Goal: Task Accomplishment & Management: Use online tool/utility

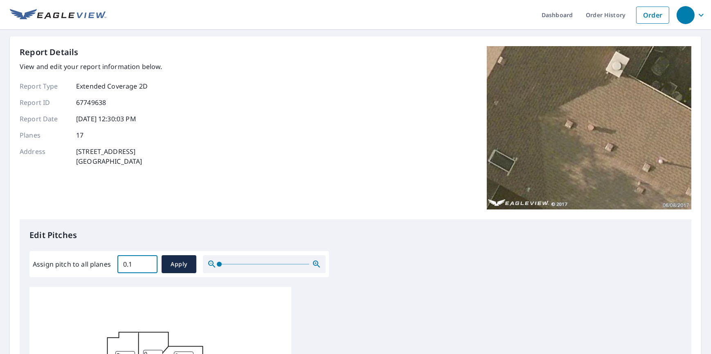
click at [148, 261] on input "0.1" at bounding box center [137, 264] width 40 height 23
click at [148, 261] on input "0.2" at bounding box center [137, 264] width 40 height 23
click at [148, 261] on input "0.3" at bounding box center [137, 264] width 40 height 23
click at [148, 261] on input "0.4" at bounding box center [137, 264] width 40 height 23
click at [148, 261] on input "0.5" at bounding box center [137, 264] width 40 height 23
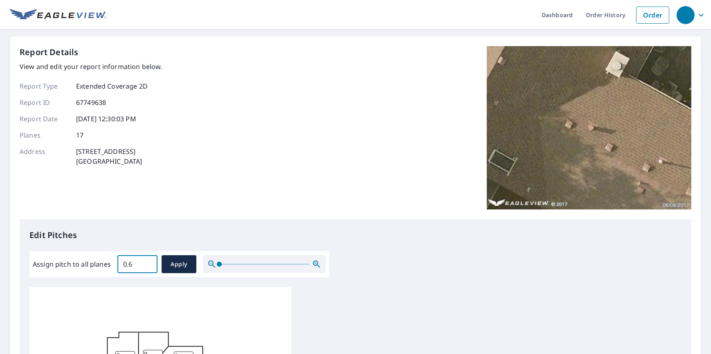
click at [148, 261] on input "0.6" at bounding box center [137, 264] width 40 height 23
click at [148, 261] on input "5.3" at bounding box center [137, 264] width 40 height 23
click at [148, 261] on input "5.4" at bounding box center [137, 264] width 40 height 23
click at [148, 261] on input "5.5" at bounding box center [137, 264] width 40 height 23
click at [148, 261] on input "5.6" at bounding box center [137, 264] width 40 height 23
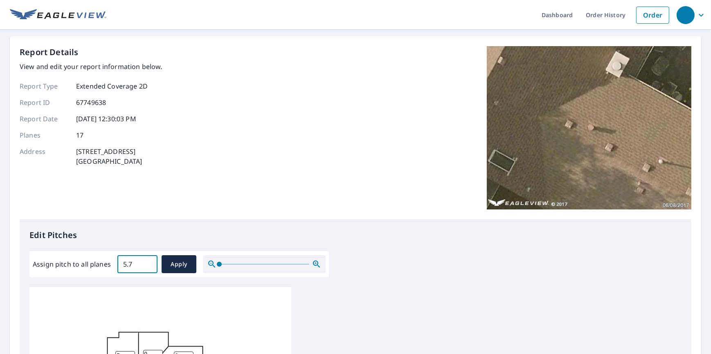
click at [148, 261] on input "5.7" at bounding box center [137, 264] width 40 height 23
click at [148, 261] on input "5.8" at bounding box center [137, 264] width 40 height 23
click at [148, 261] on input "5.9" at bounding box center [137, 264] width 40 height 23
type input "6"
click at [148, 261] on input "6" at bounding box center [137, 264] width 40 height 23
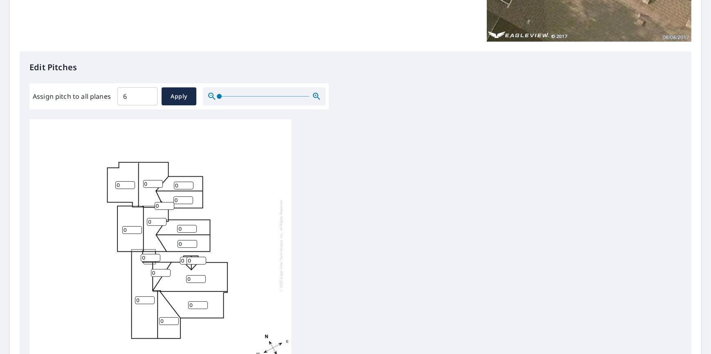
scroll to position [166, 0]
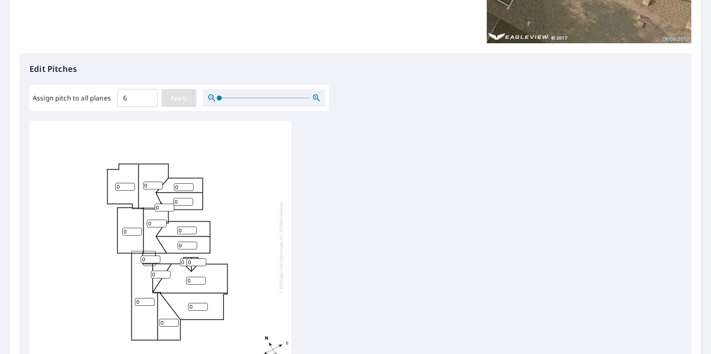
click at [180, 98] on span "Apply" at bounding box center [179, 98] width 22 height 10
type input "6"
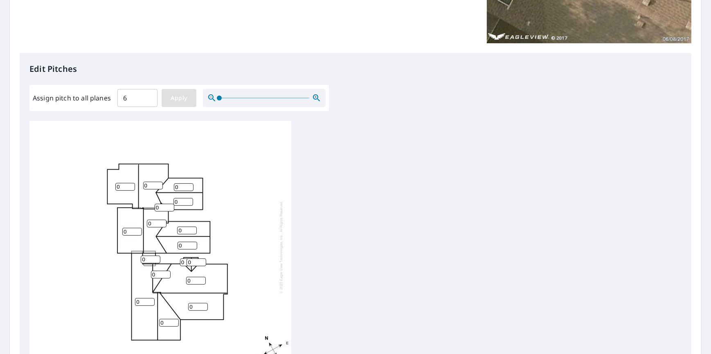
type input "6"
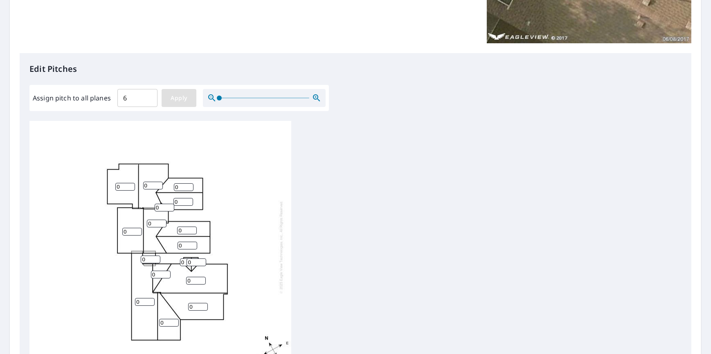
type input "6"
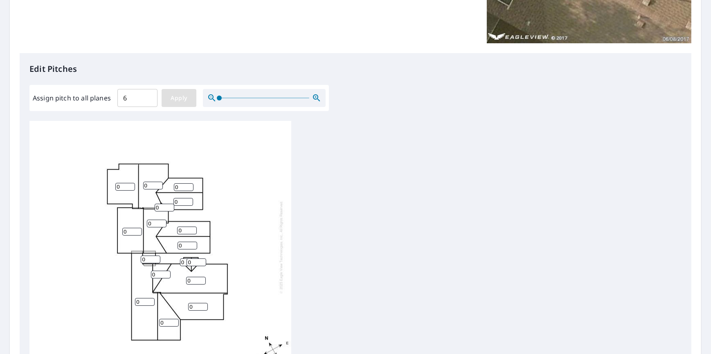
type input "6"
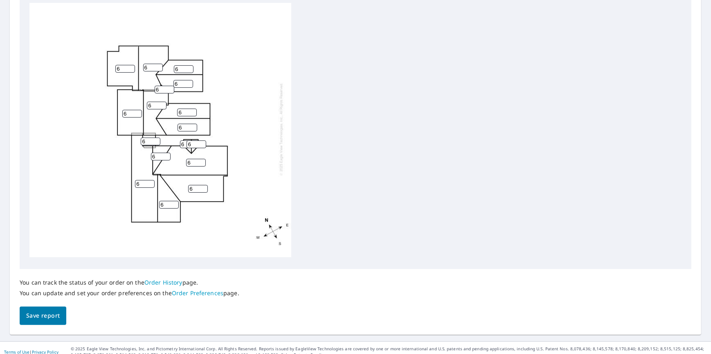
scroll to position [292, 0]
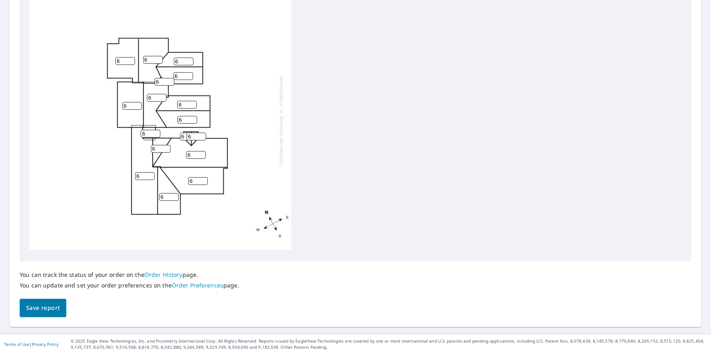
click at [40, 308] on span "Save report" at bounding box center [43, 308] width 34 height 10
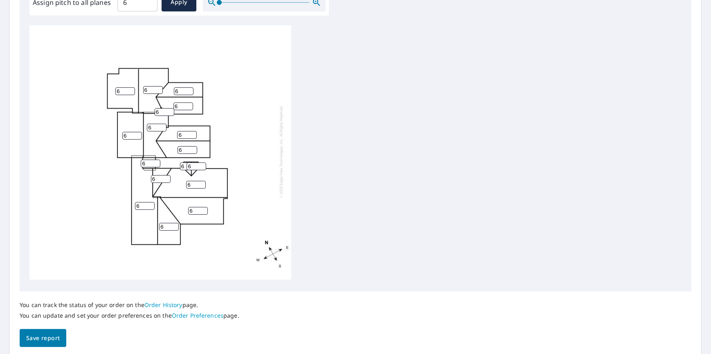
scroll to position [0, 0]
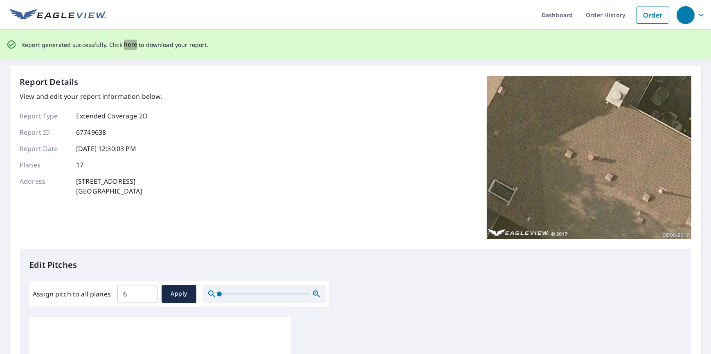
click at [129, 45] on span "here" at bounding box center [130, 45] width 13 height 10
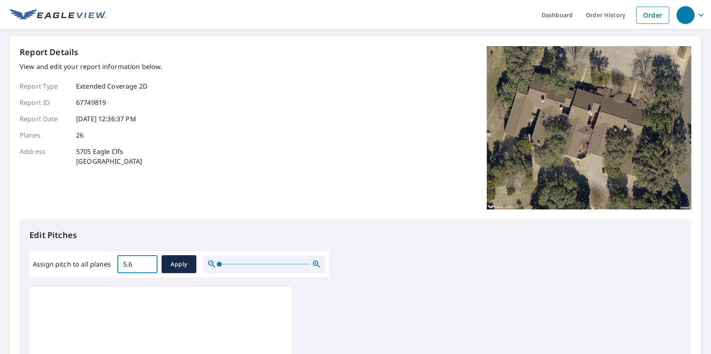
click at [148, 262] on input "5.6" at bounding box center [137, 264] width 40 height 23
click at [148, 262] on input "5.7" at bounding box center [137, 264] width 40 height 23
click at [148, 262] on input "5.8" at bounding box center [137, 264] width 40 height 23
click at [148, 262] on input "5.9" at bounding box center [137, 264] width 40 height 23
type input "6"
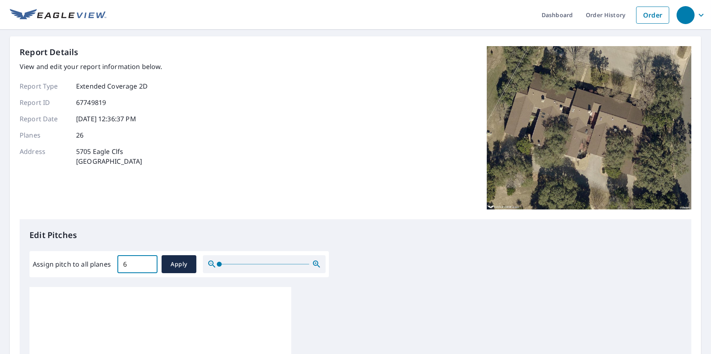
click at [148, 262] on input "6" at bounding box center [137, 264] width 40 height 23
click at [182, 260] on span "Apply" at bounding box center [179, 265] width 22 height 10
type input "6"
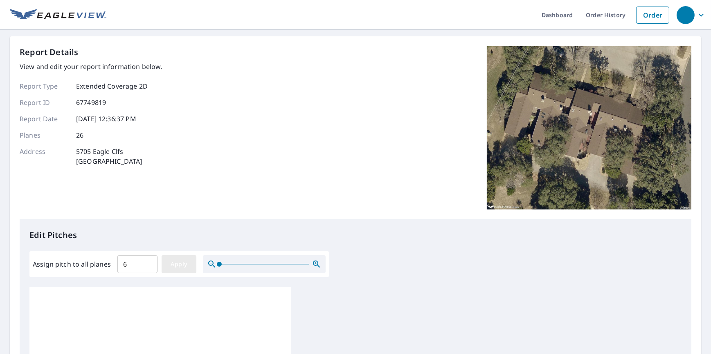
type input "6"
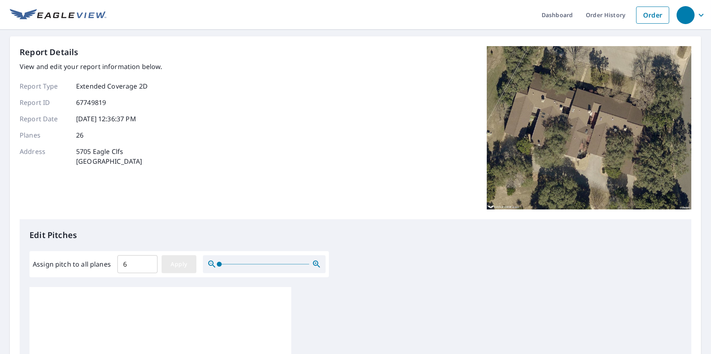
type input "6"
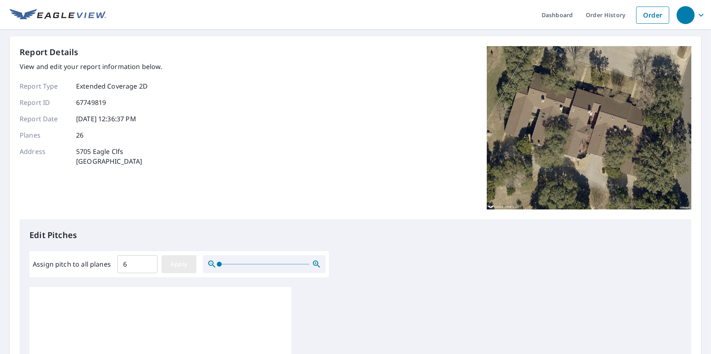
type input "6"
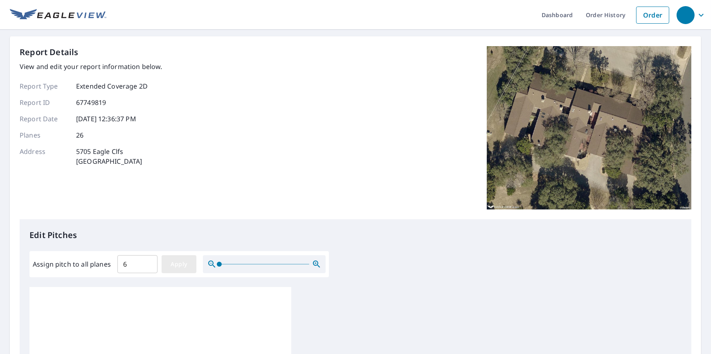
type input "6"
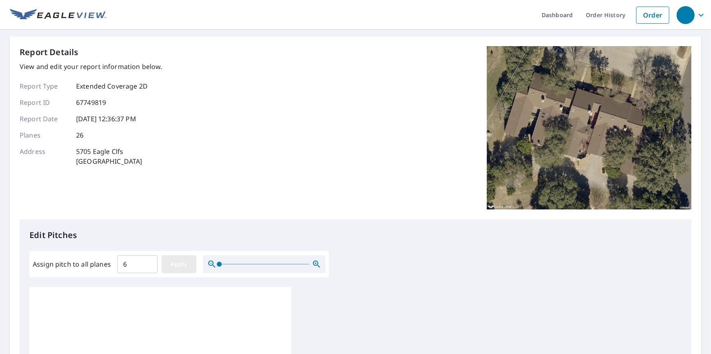
type input "6"
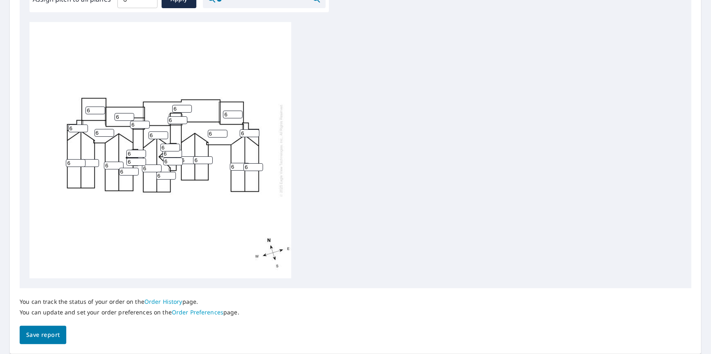
scroll to position [292, 0]
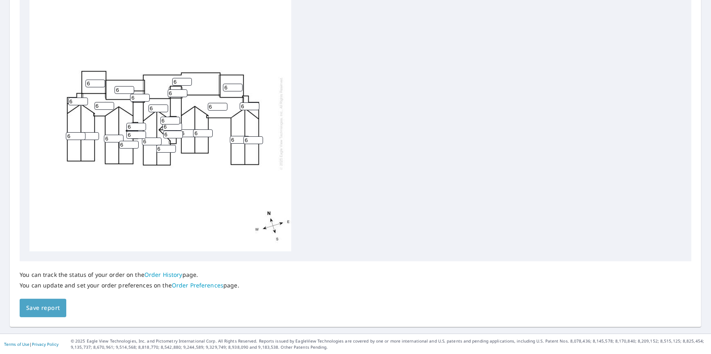
click at [38, 306] on span "Save report" at bounding box center [43, 308] width 34 height 10
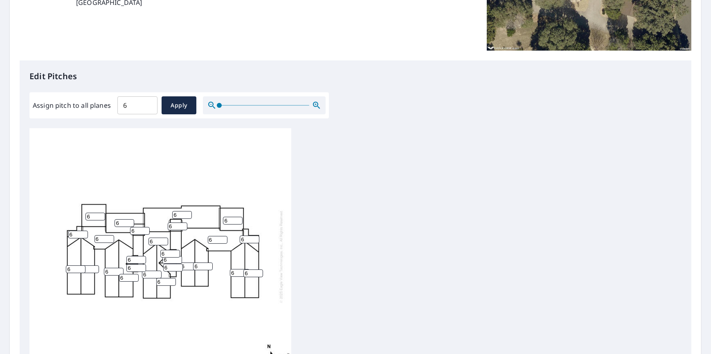
scroll to position [0, 0]
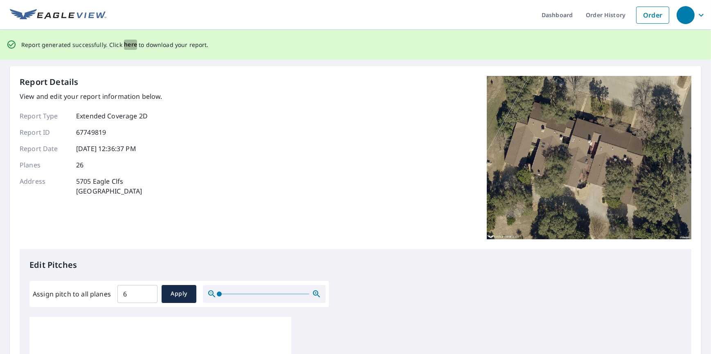
click at [128, 45] on span "here" at bounding box center [130, 45] width 13 height 10
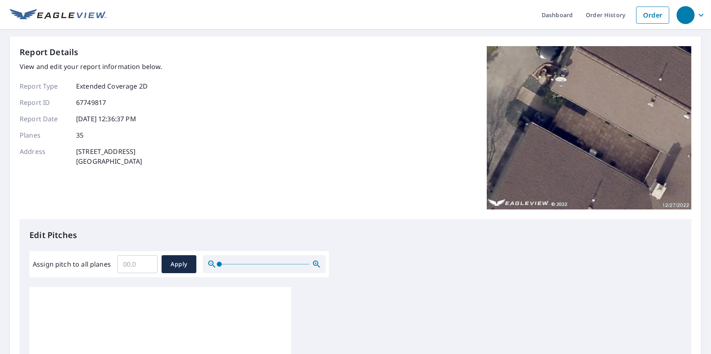
click at [131, 267] on input "Assign pitch to all planes" at bounding box center [137, 264] width 40 height 23
type input "6"
drag, startPoint x: 175, startPoint y: 256, endPoint x: 175, endPoint y: 267, distance: 10.6
click at [175, 267] on button "Apply" at bounding box center [178, 265] width 35 height 18
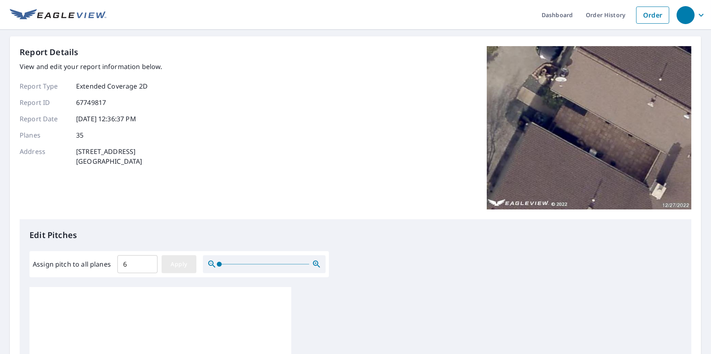
type input "6"
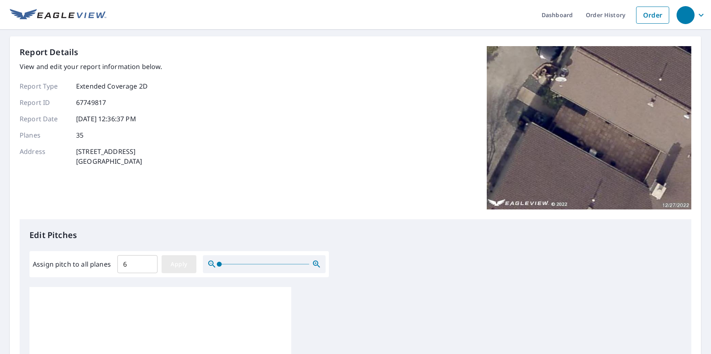
type input "6"
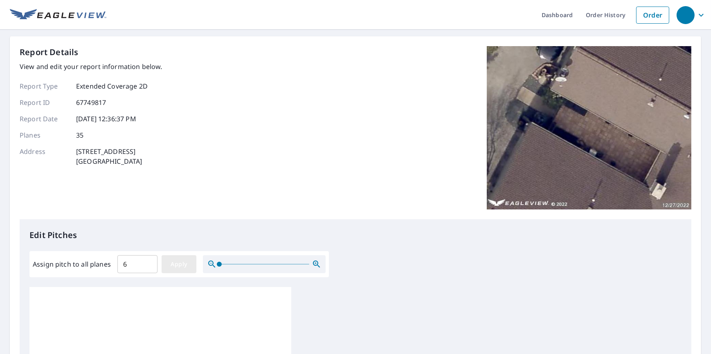
type input "6"
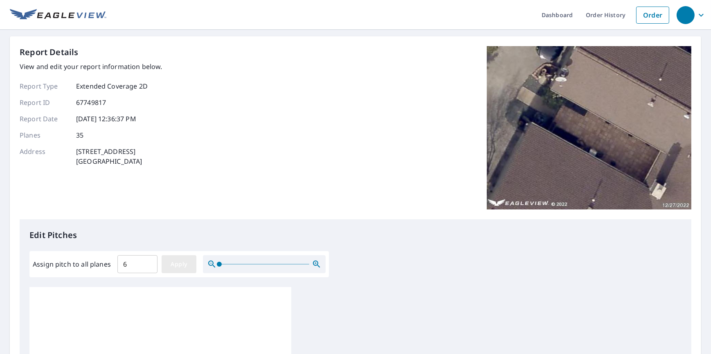
type input "6"
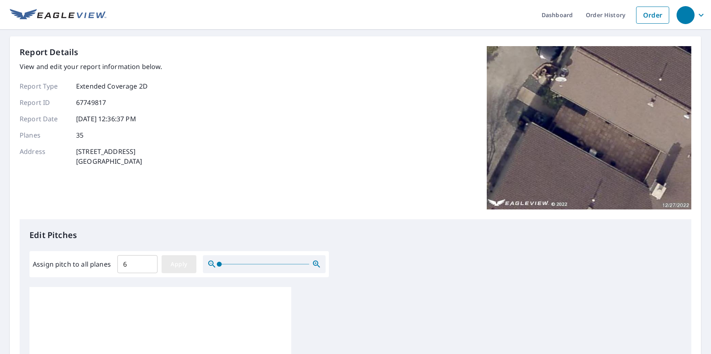
type input "6"
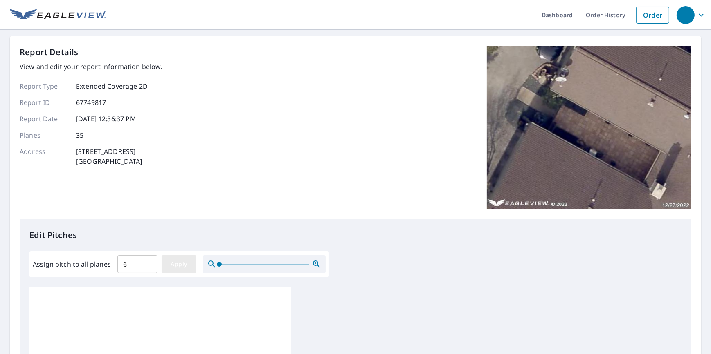
type input "6"
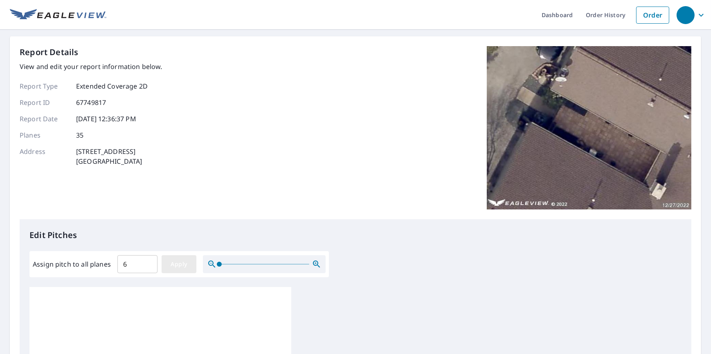
type input "6"
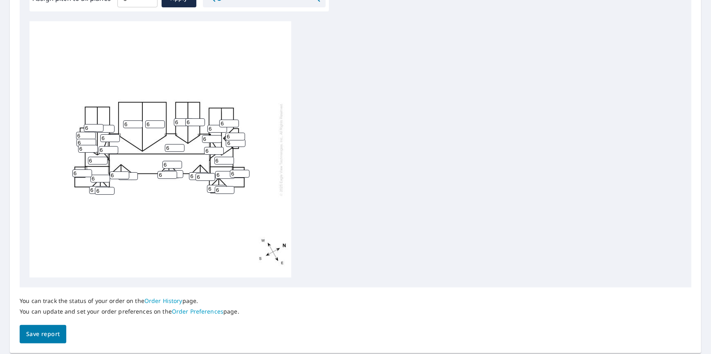
scroll to position [292, 0]
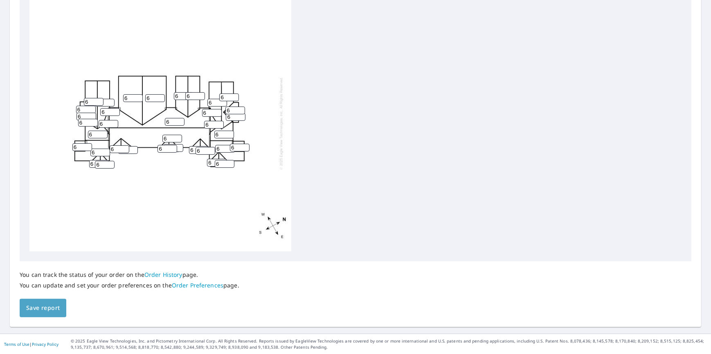
click at [44, 309] on span "Save report" at bounding box center [43, 308] width 34 height 10
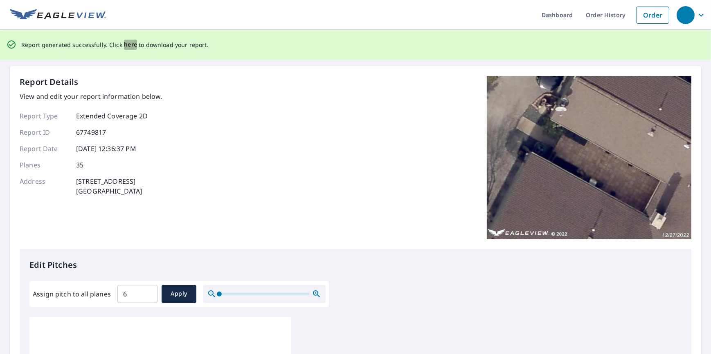
click at [131, 45] on span "here" at bounding box center [130, 45] width 13 height 10
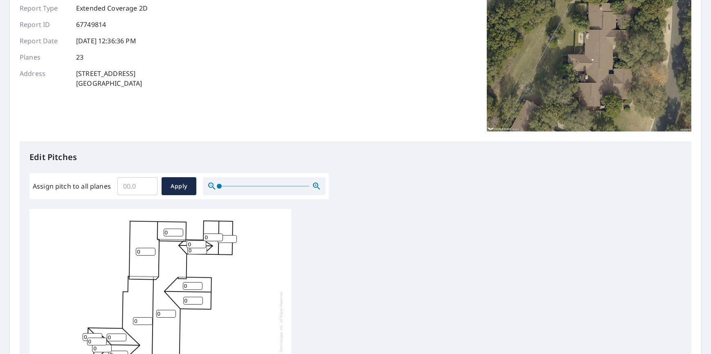
scroll to position [88, 0]
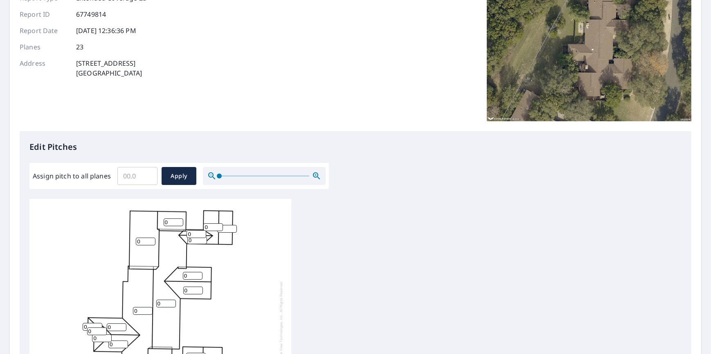
click at [122, 179] on input "Assign pitch to all planes" at bounding box center [137, 176] width 40 height 23
type input "6"
click at [179, 177] on span "Apply" at bounding box center [179, 176] width 22 height 10
type input "6"
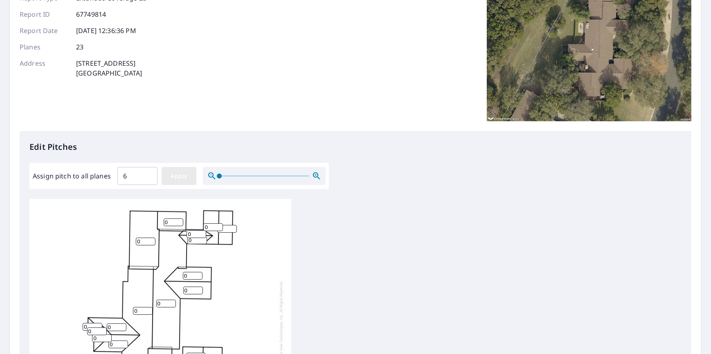
type input "6"
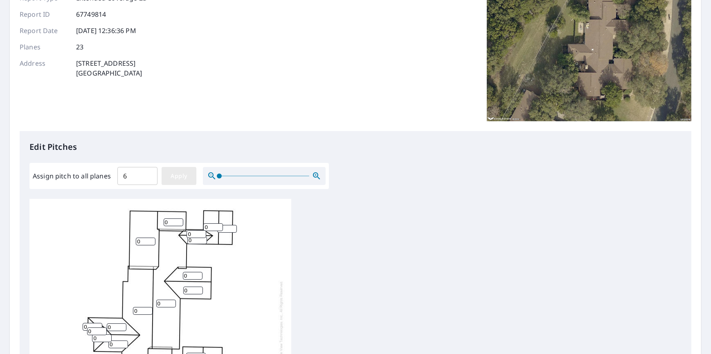
type input "6"
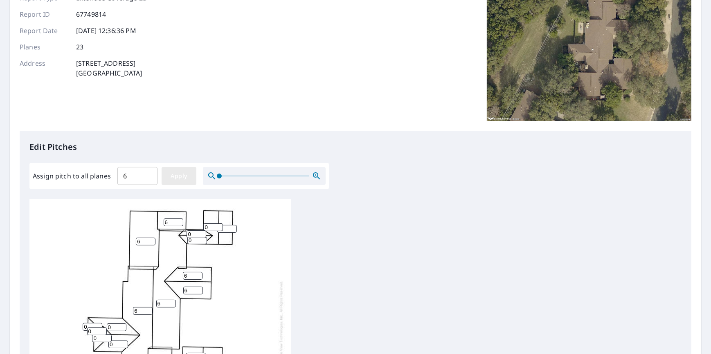
type input "6"
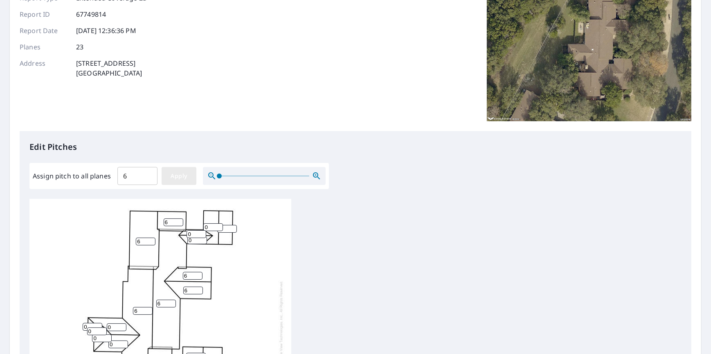
type input "6"
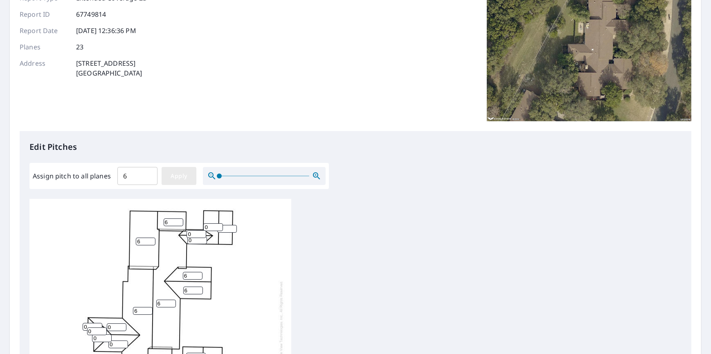
type input "6"
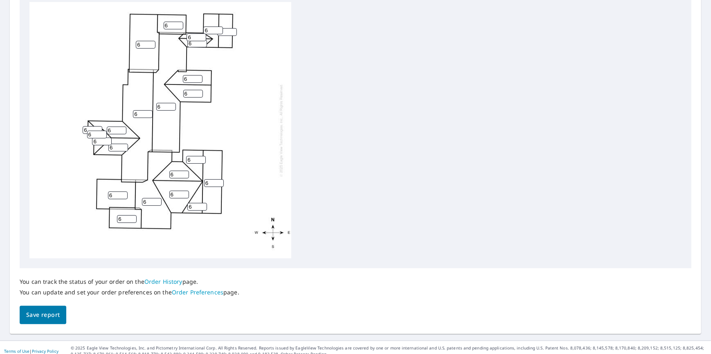
scroll to position [292, 0]
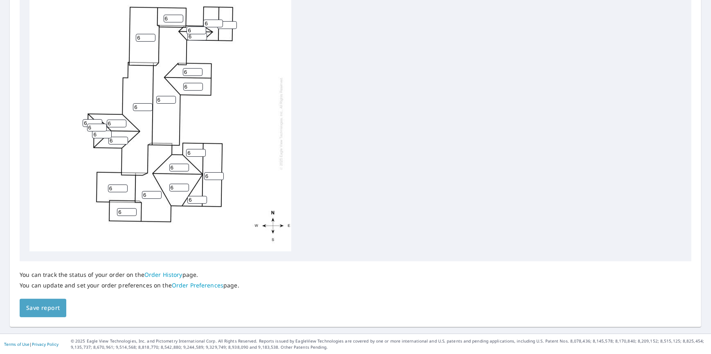
click at [43, 305] on span "Save report" at bounding box center [43, 308] width 34 height 10
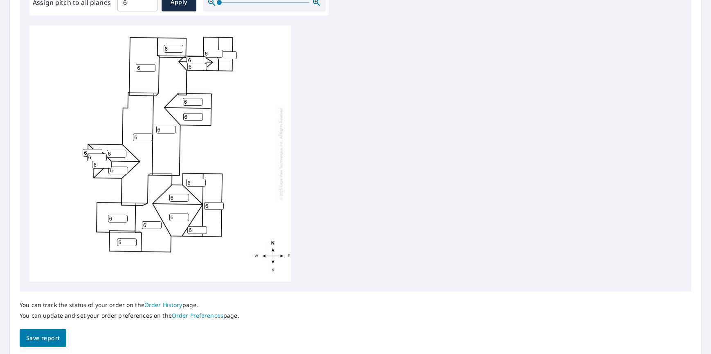
scroll to position [0, 0]
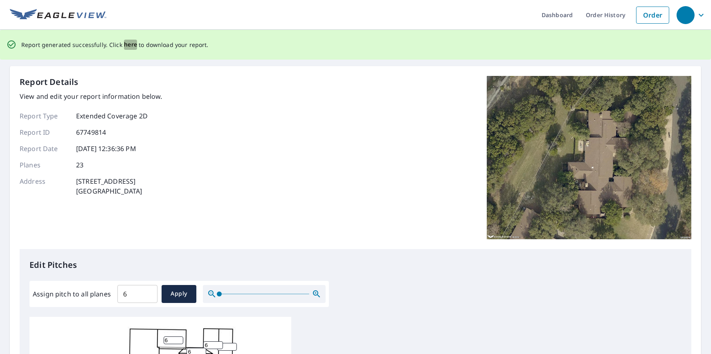
click at [127, 44] on span "here" at bounding box center [130, 45] width 13 height 10
